Goal: Obtain resource: Obtain resource

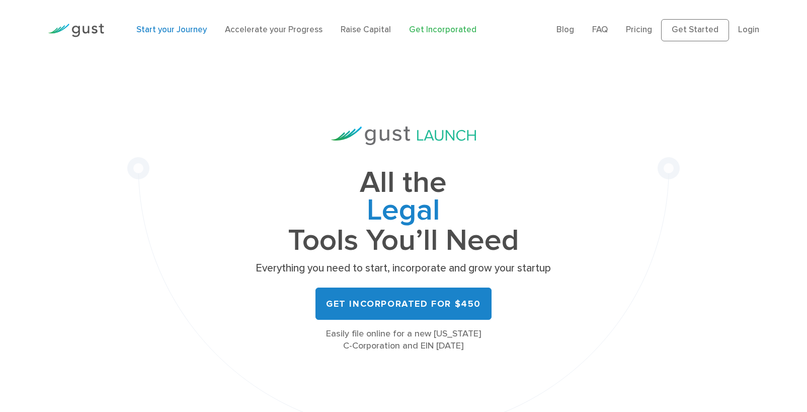
click at [170, 30] on link "Start your Journey" at bounding box center [171, 30] width 70 height 10
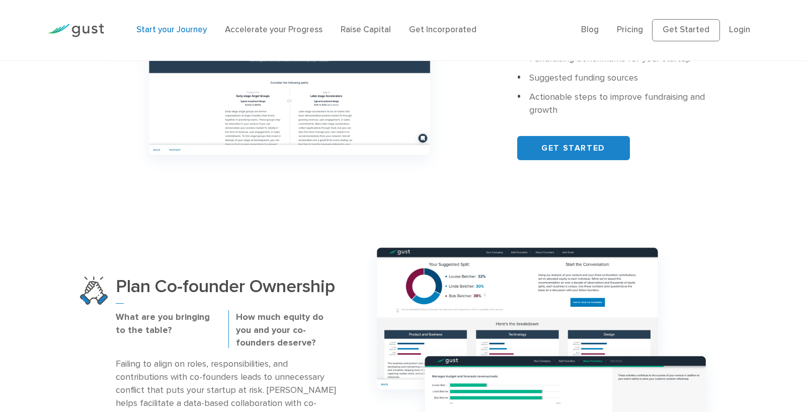
scroll to position [292, 0]
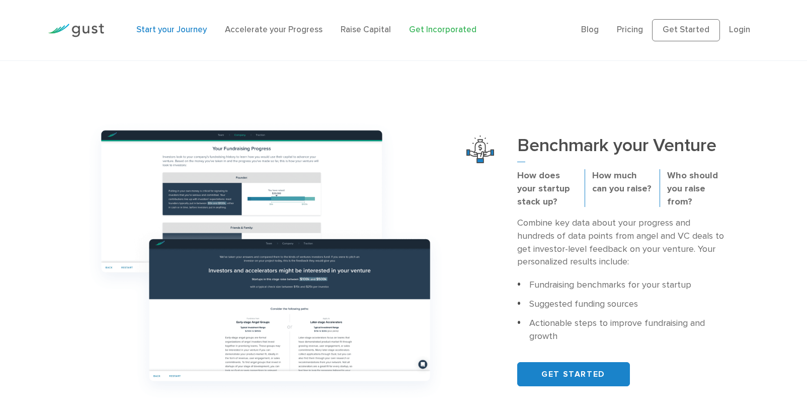
click at [434, 32] on link "Get Incorporated" at bounding box center [442, 30] width 67 height 10
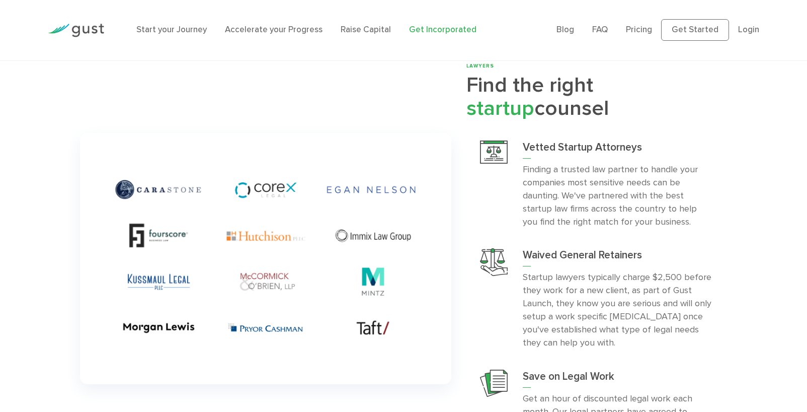
scroll to position [2579, 0]
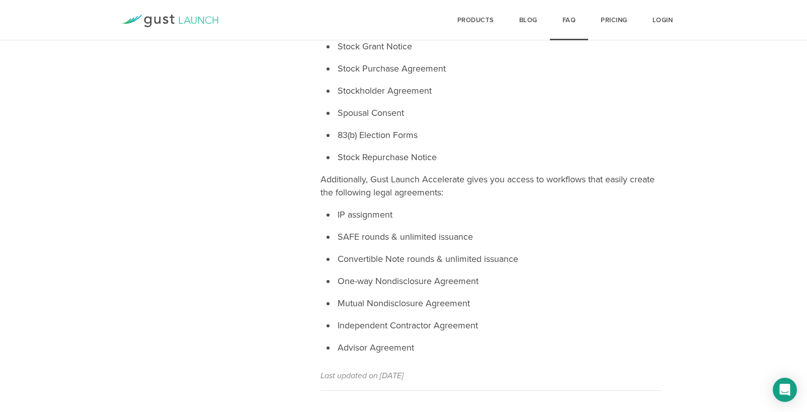
scroll to position [508, 0]
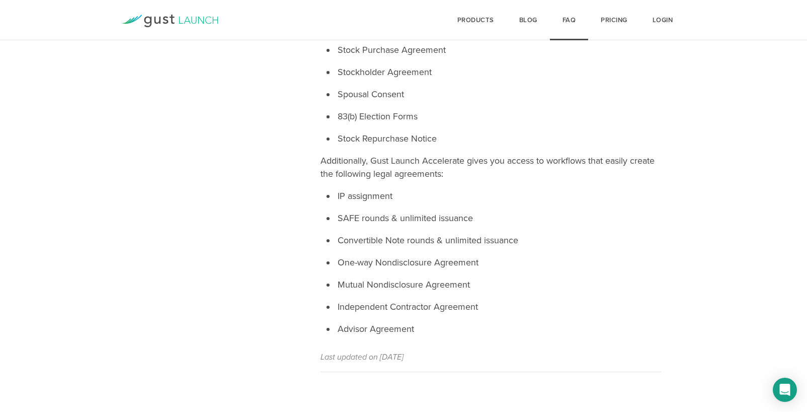
click at [387, 308] on li "Independent Contractor Agreement" at bounding box center [498, 306] width 325 height 13
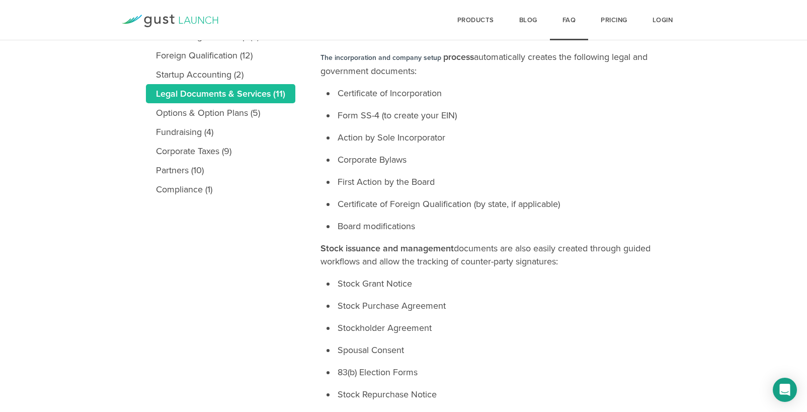
scroll to position [52, 0]
